Goal: Find specific page/section: Find specific page/section

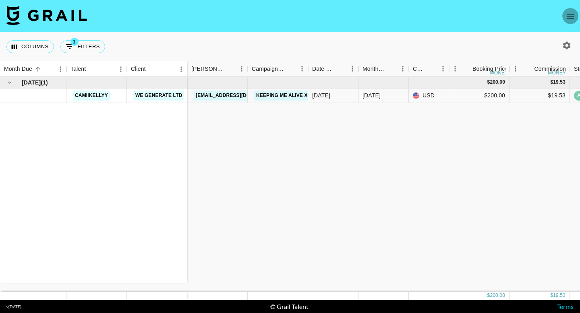
click at [567, 13] on icon "open drawer" at bounding box center [570, 16] width 10 height 10
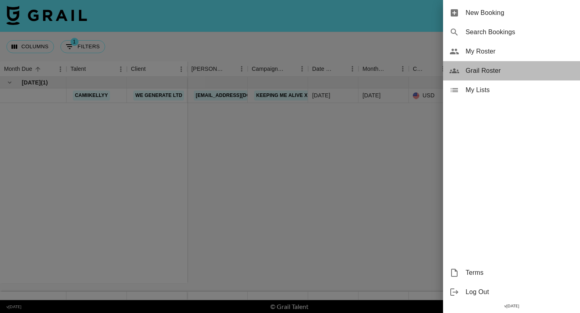
click at [500, 70] on span "Grail Roster" at bounding box center [519, 71] width 108 height 10
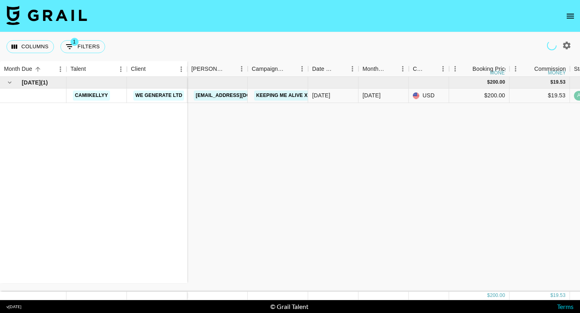
click at [563, 48] on icon "button" at bounding box center [567, 46] width 10 height 10
select select "[DATE]"
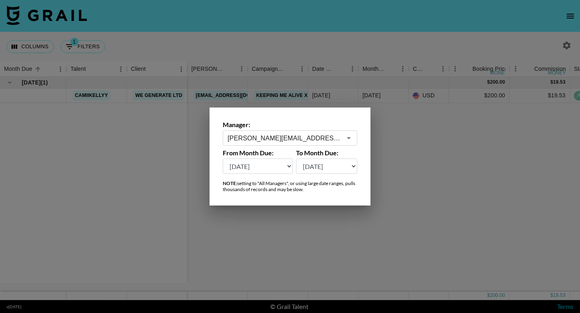
click at [304, 144] on div "[PERSON_NAME][EMAIL_ADDRESS][DOMAIN_NAME] ​" at bounding box center [290, 137] width 134 height 15
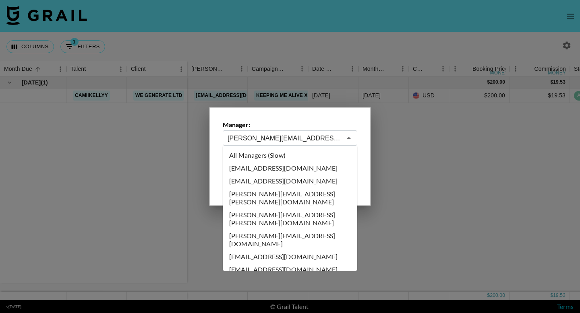
click at [299, 157] on li "All Managers (Slow)" at bounding box center [290, 155] width 134 height 13
type input "All Managers (Slow)"
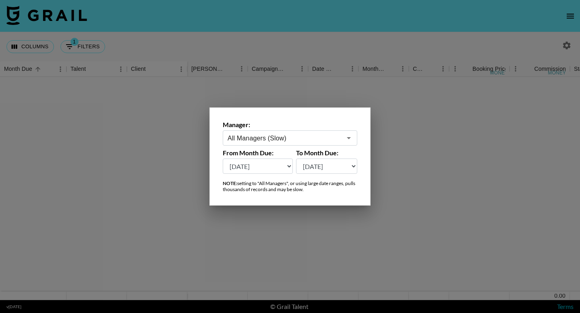
click at [404, 168] on div at bounding box center [290, 156] width 580 height 313
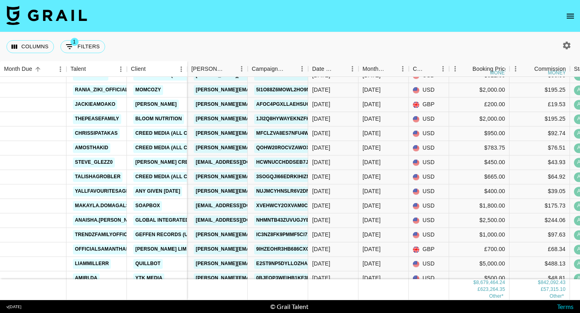
scroll to position [1320, 0]
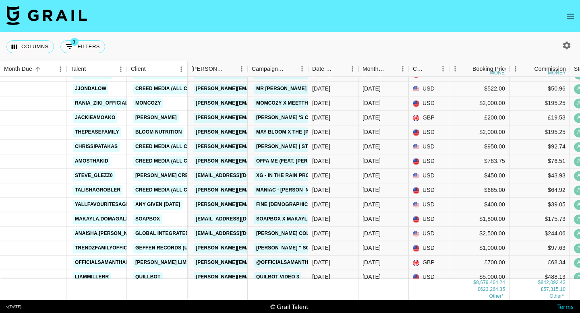
click at [569, 51] on button "button" at bounding box center [567, 46] width 14 height 14
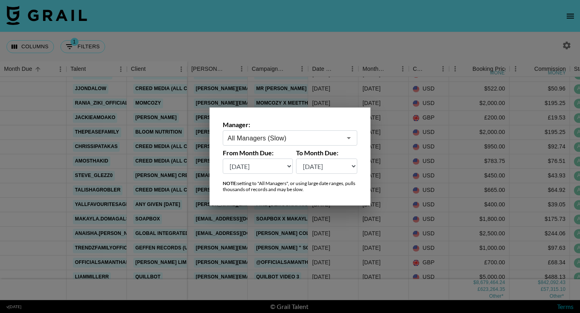
click at [269, 161] on select "[DATE] [DATE] '[DATE] May '[DATE] Mar '[DATE] Jan '[DATE] Nov '[DATE] Sep '[DAT…" at bounding box center [258, 166] width 70 height 15
click at [223, 159] on select "[DATE] [DATE] '[DATE] May '[DATE] Mar '[DATE] Jan '[DATE] Nov '[DATE] Sep '[DAT…" at bounding box center [258, 166] width 70 height 15
click at [263, 163] on select "[DATE] [DATE] '[DATE] May '[DATE] Mar '[DATE] Jan '[DATE] Nov '[DATE] Sep '[DAT…" at bounding box center [258, 166] width 70 height 15
click at [268, 167] on select "[DATE] [DATE] '[DATE] May '[DATE] Mar '[DATE] Jan '[DATE] Nov '[DATE] Sep '[DAT…" at bounding box center [258, 166] width 70 height 15
click at [286, 163] on select "[DATE] [DATE] '[DATE] May '[DATE] Mar '[DATE] Jan '[DATE] Nov '[DATE] Sep '[DAT…" at bounding box center [258, 166] width 70 height 15
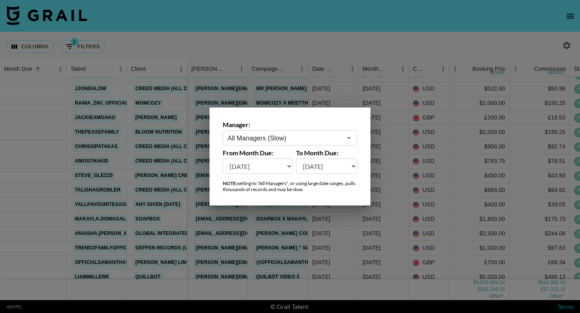
scroll to position [0, 0]
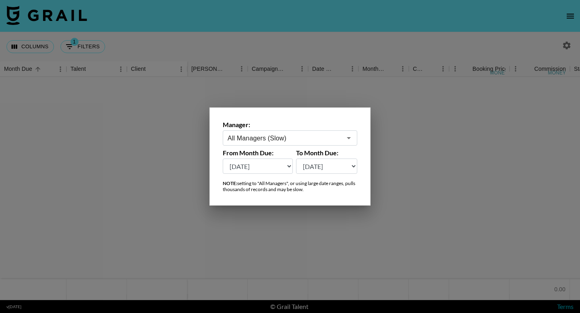
select select "[DATE]"
click at [223, 159] on select "[DATE] [DATE] '[DATE] May '[DATE] Mar '[DATE] Jan '[DATE] Nov '[DATE] Sep '[DAT…" at bounding box center [258, 166] width 70 height 15
click at [478, 155] on div at bounding box center [290, 156] width 580 height 313
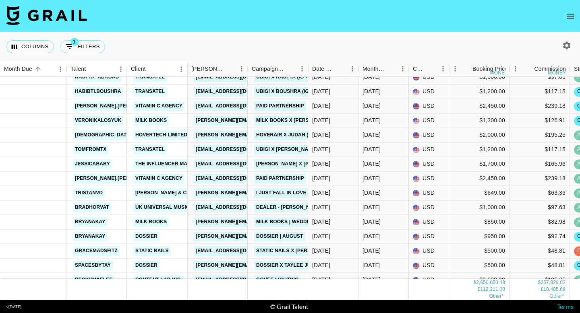
scroll to position [2658, 0]
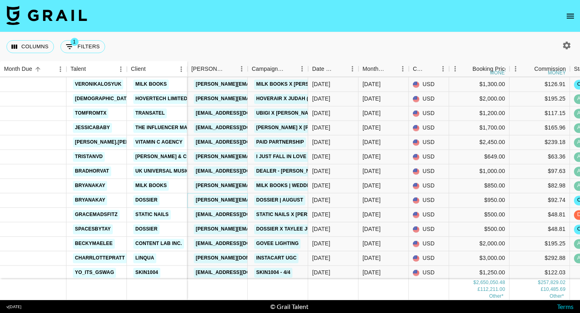
click at [209, 200] on link "[PERSON_NAME][EMAIL_ADDRESS][DOMAIN_NAME]" at bounding box center [259, 200] width 131 height 10
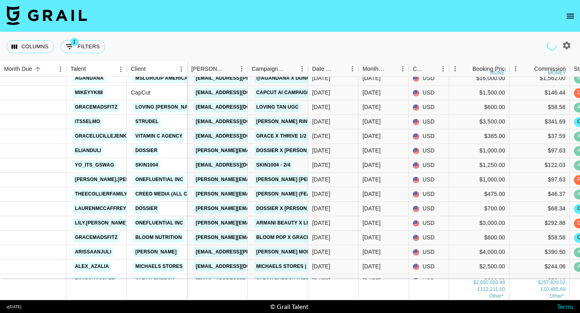
scroll to position [3562, 0]
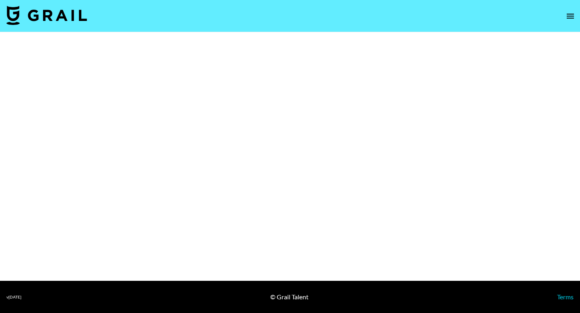
select select "Brand"
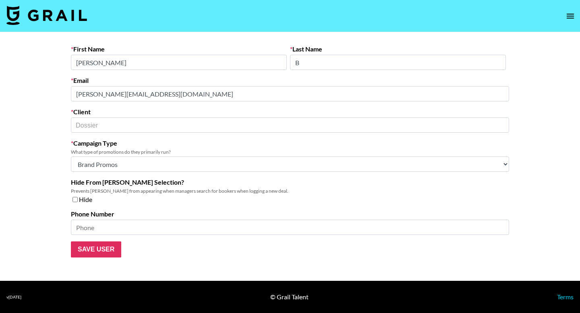
click at [68, 91] on div "First Name Roxie Last Name B Email roxie@dossier.co Client Dossier ​ Campaign T…" at bounding box center [289, 151] width 451 height 213
